Goal: Task Accomplishment & Management: Use online tool/utility

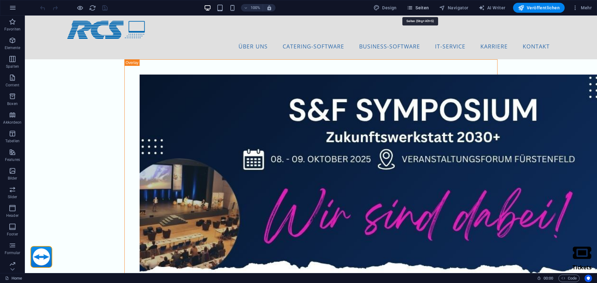
click at [413, 8] on icon "button" at bounding box center [410, 8] width 6 height 6
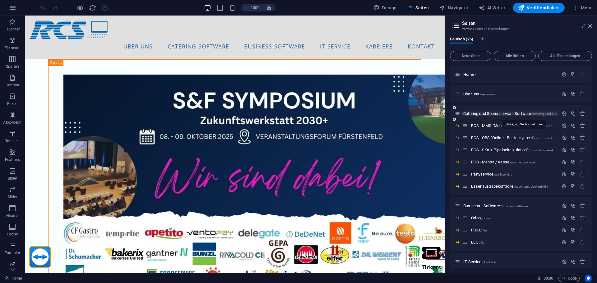
click at [475, 113] on span "Catering und Speiseservice- Software /catering-und-speiseservice-software" at bounding box center [523, 113] width 120 height 5
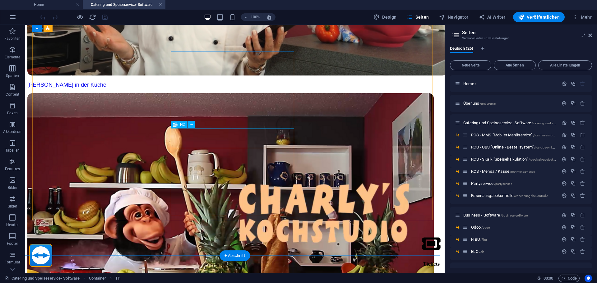
scroll to position [591, 0]
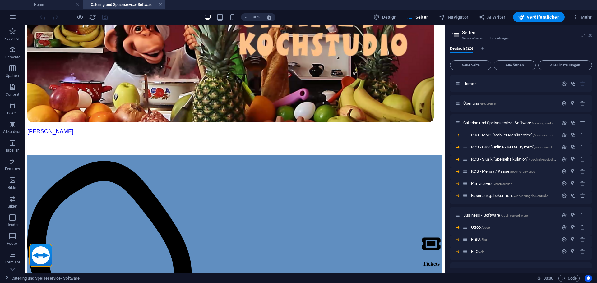
click at [590, 35] on icon at bounding box center [590, 35] width 4 height 5
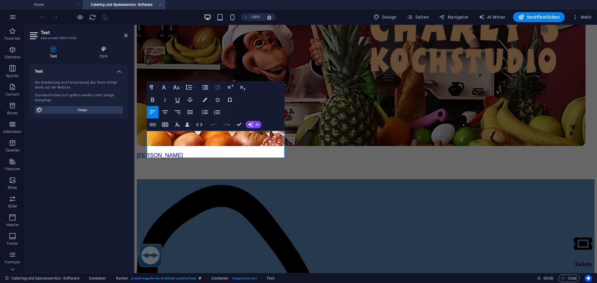
scroll to position [593, 0]
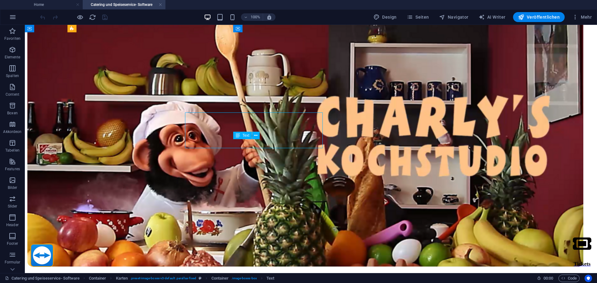
scroll to position [611, 0]
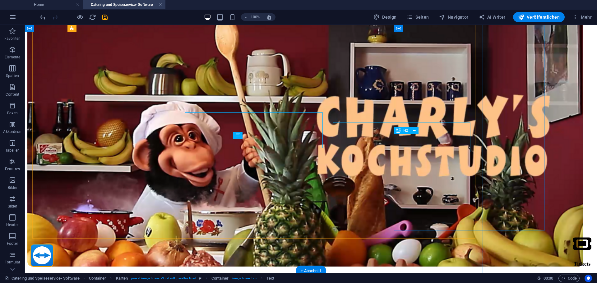
scroll to position [611, 0]
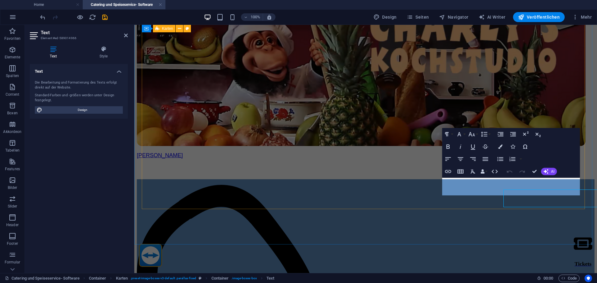
scroll to position [593, 0]
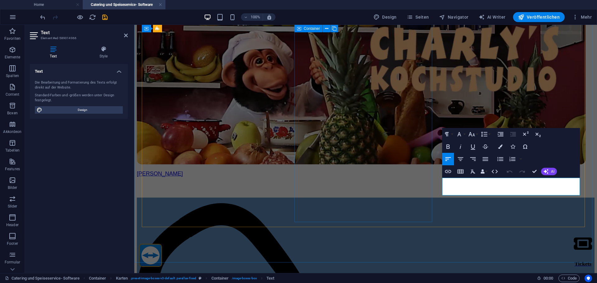
drag, startPoint x: 372, startPoint y: 182, endPoint x: 530, endPoint y: 177, distance: 157.7
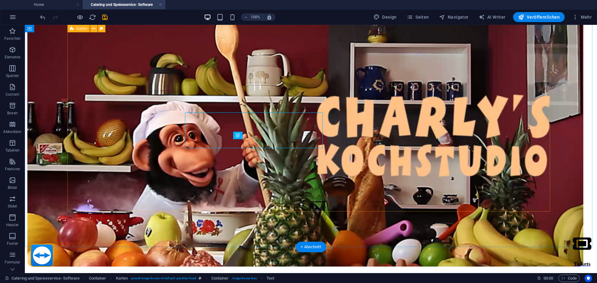
scroll to position [611, 0]
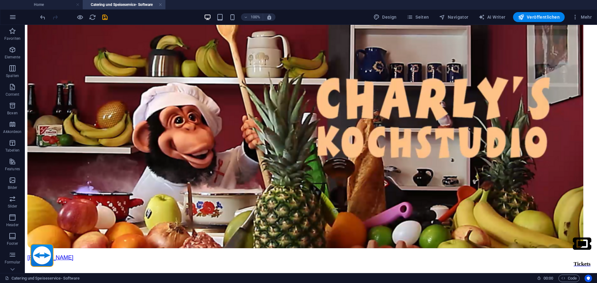
click at [109, 15] on div "100% Design Seiten Navigator AI Writer Veröffentlichen Mehr" at bounding box center [316, 17] width 555 height 10
click at [107, 16] on icon "save" at bounding box center [104, 17] width 7 height 7
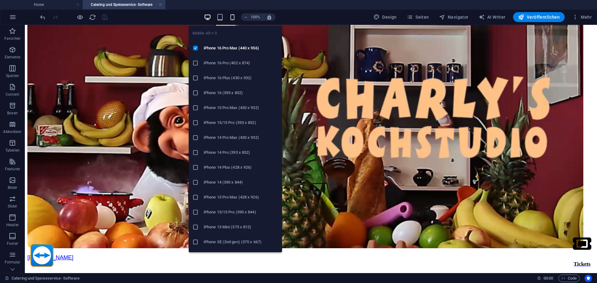
click at [233, 15] on icon "button" at bounding box center [232, 17] width 7 height 7
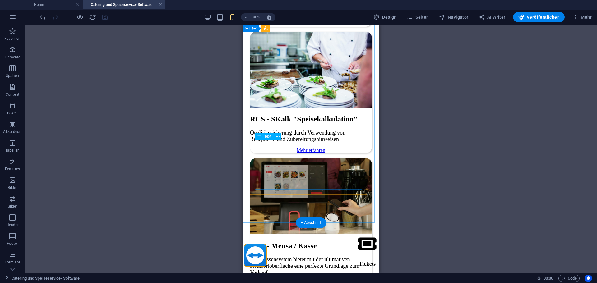
scroll to position [1385, 0]
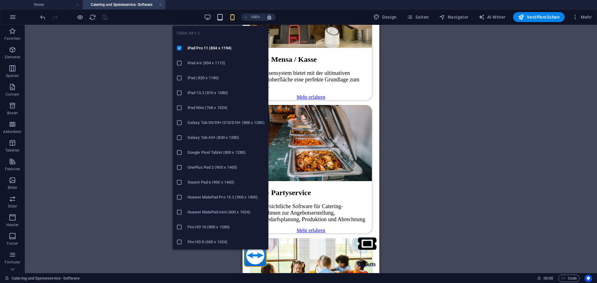
click at [221, 17] on icon "button" at bounding box center [219, 17] width 7 height 7
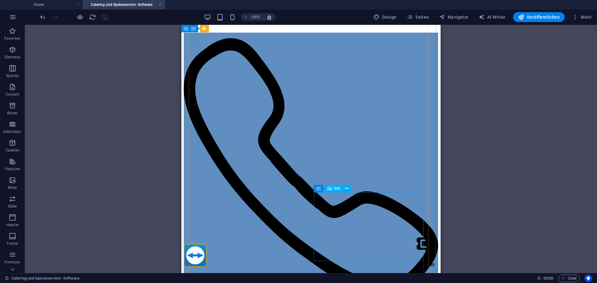
scroll to position [620, 0]
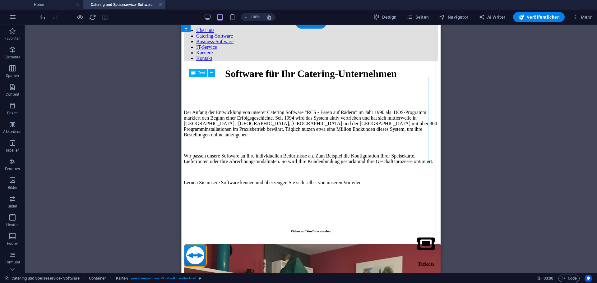
scroll to position [0, 0]
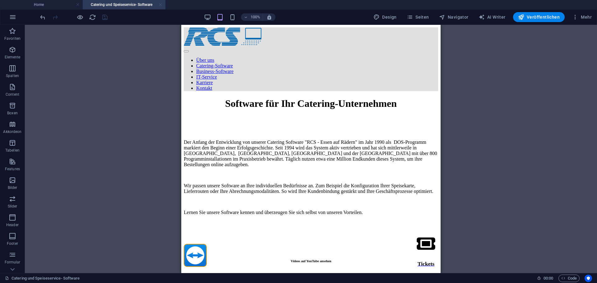
click at [160, 4] on link at bounding box center [161, 5] width 4 height 6
